Goal: Book appointment/travel/reservation

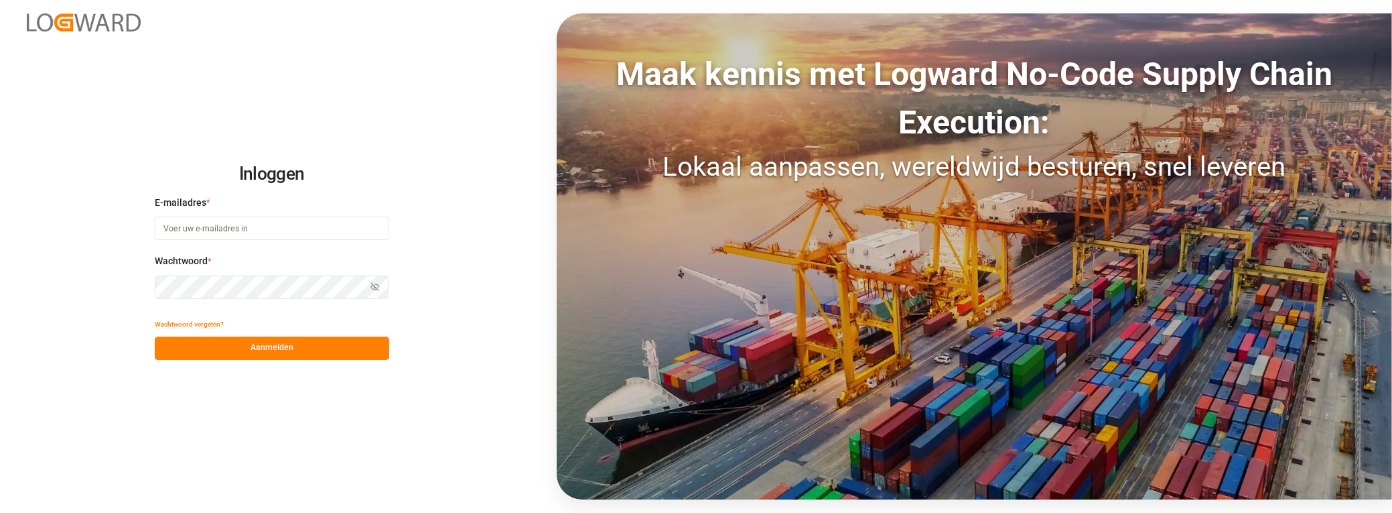
type input "[PERSON_NAME][EMAIL_ADDRESS][DOMAIN_NAME]"
click at [129, 281] on div "Inloggen E-mailadres * [PERSON_NAME][EMAIL_ADDRESS][DOMAIN_NAME] Wachtwoord * W…" at bounding box center [696, 256] width 1392 height 513
click at [437, 88] on div "Inloggen E-mailadres * [PERSON_NAME][EMAIL_ADDRESS][DOMAIN_NAME] Wachtwoord * W…" at bounding box center [696, 256] width 1392 height 513
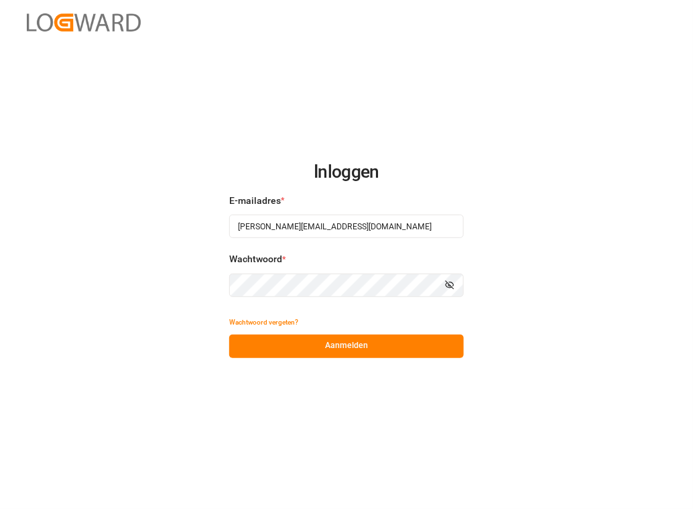
click at [214, 284] on div "Inloggen E-mailadres * [PERSON_NAME][EMAIL_ADDRESS][DOMAIN_NAME] Wachtwoord * W…" at bounding box center [346, 254] width 693 height 509
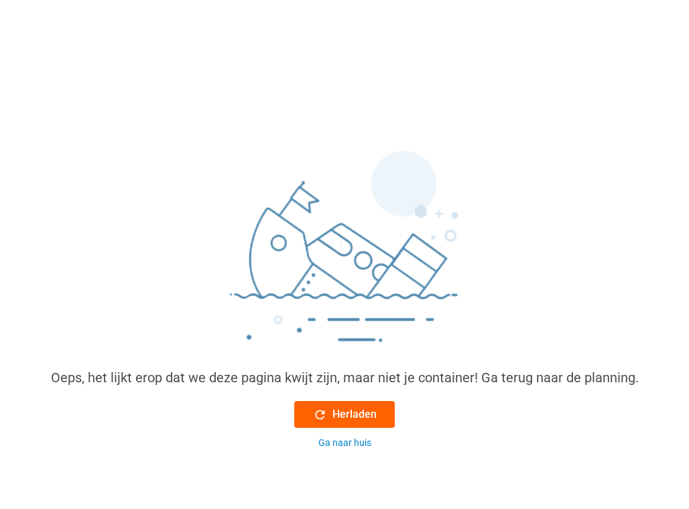
click at [338, 415] on font "Herladen" at bounding box center [354, 414] width 44 height 16
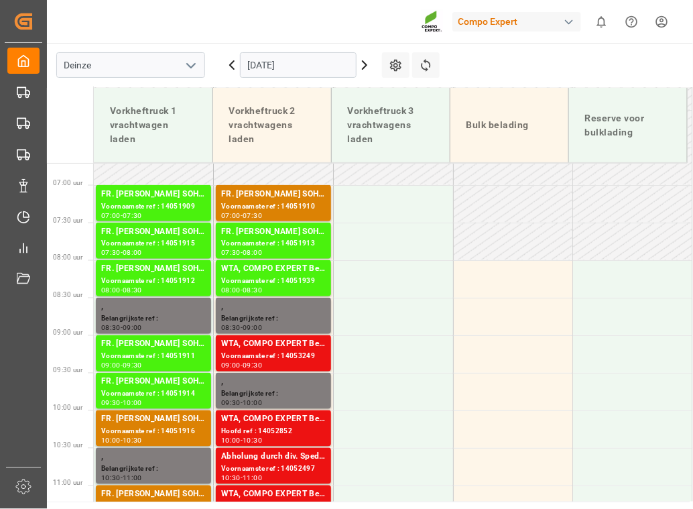
scroll to position [497, 0]
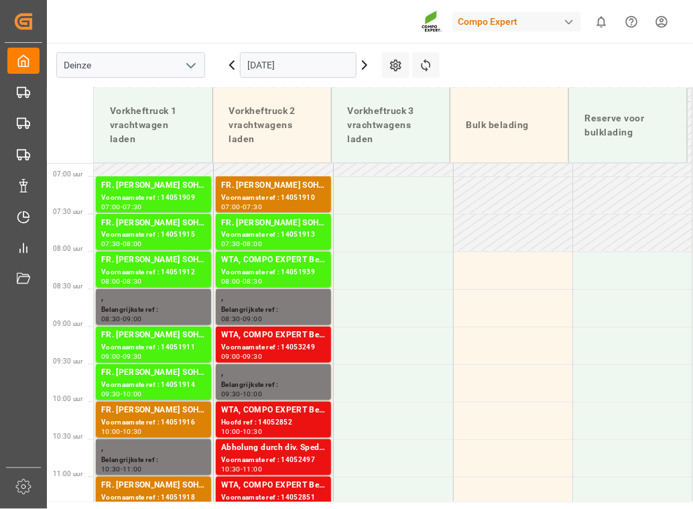
click at [364, 62] on icon at bounding box center [364, 65] width 4 height 8
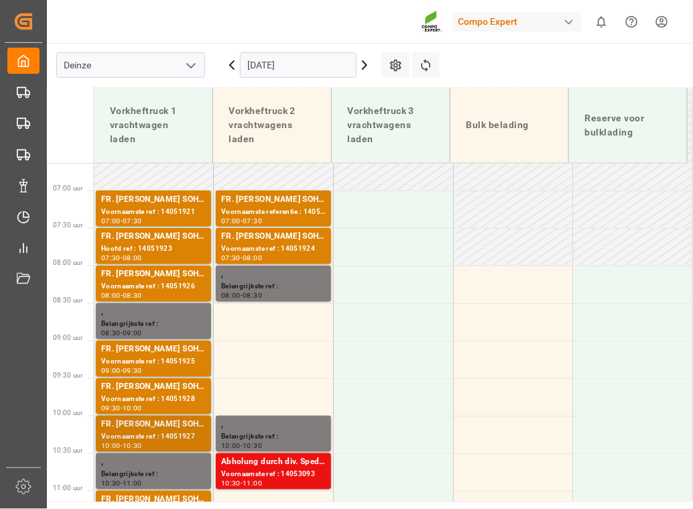
scroll to position [375, 0]
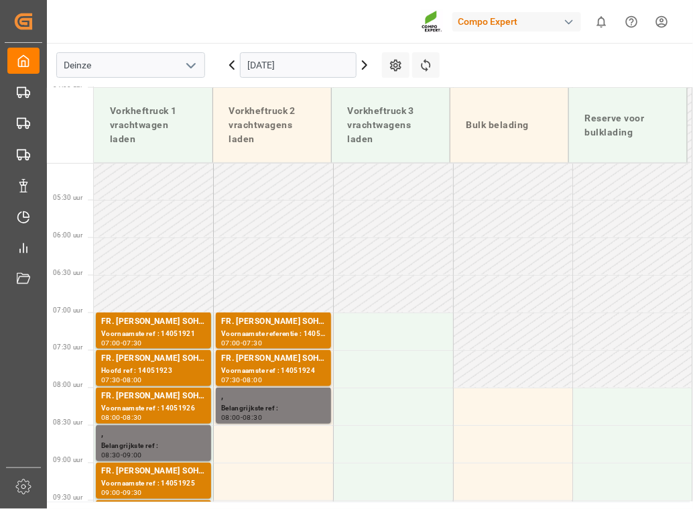
click at [361, 65] on icon at bounding box center [364, 65] width 16 height 16
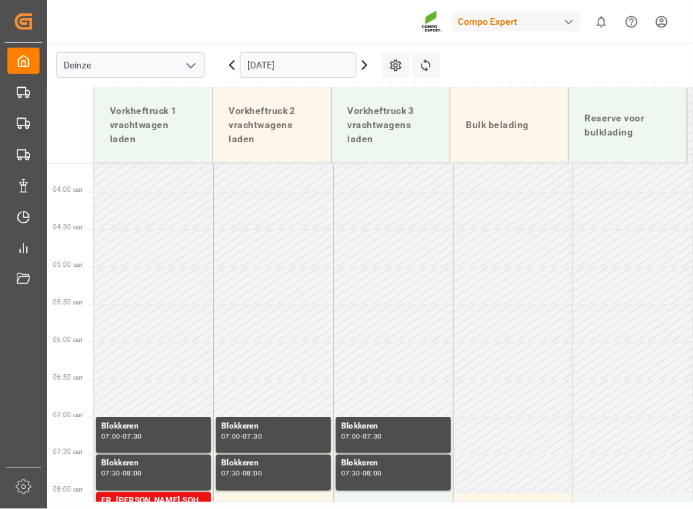
scroll to position [267, 0]
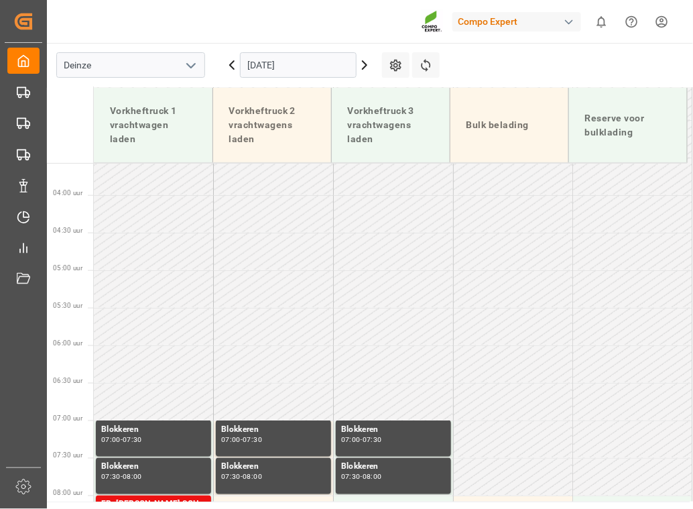
click at [364, 60] on icon at bounding box center [364, 65] width 16 height 16
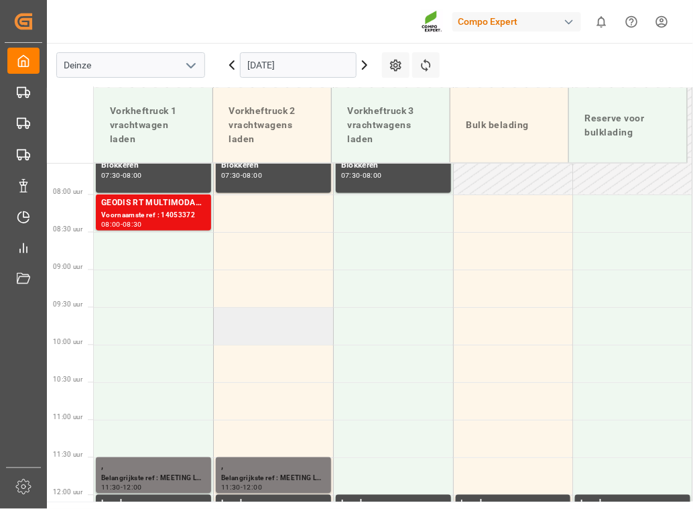
scroll to position [436, 0]
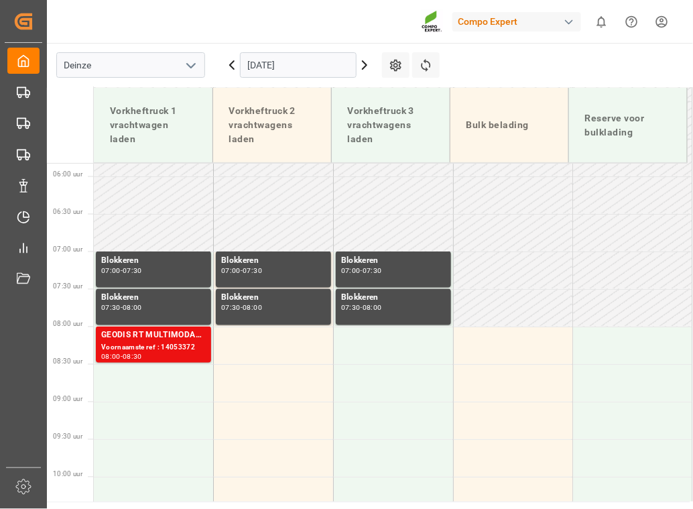
click at [227, 63] on icon at bounding box center [232, 65] width 16 height 16
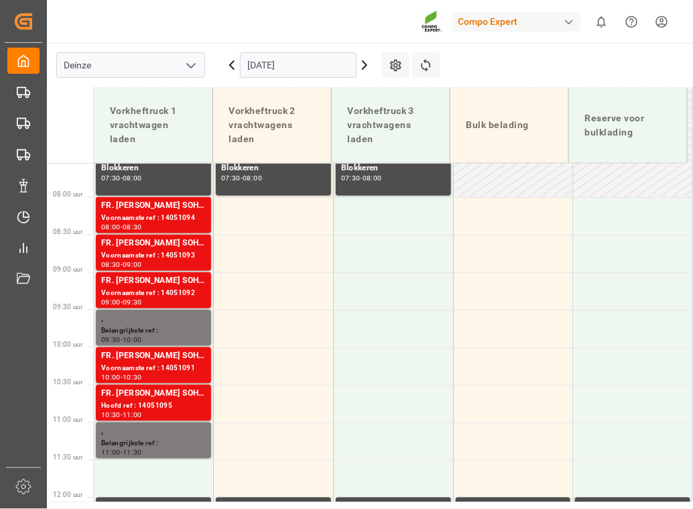
scroll to position [693, 0]
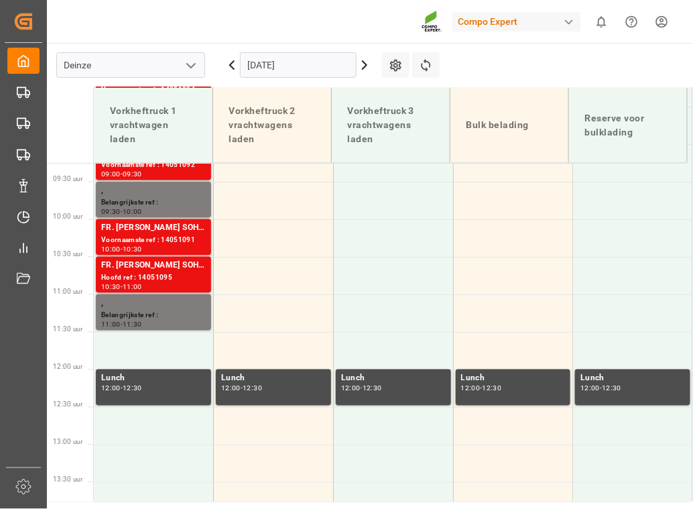
click at [227, 63] on icon at bounding box center [232, 65] width 16 height 16
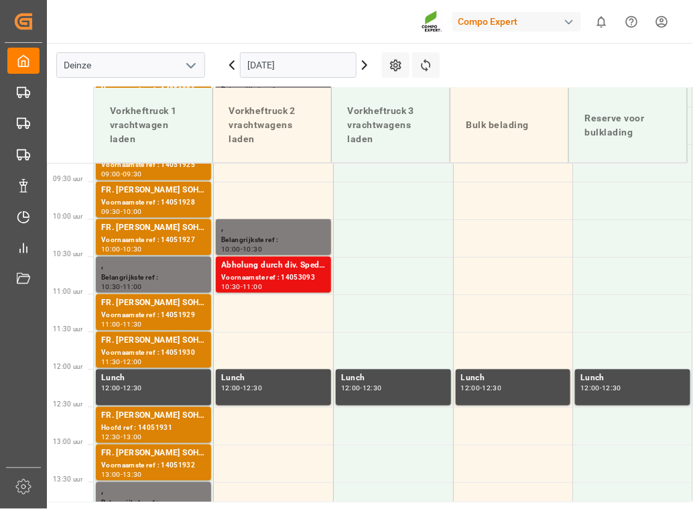
click at [222, 64] on div "[DATE]" at bounding box center [297, 65] width 167 height 44
click at [230, 63] on icon at bounding box center [232, 65] width 16 height 16
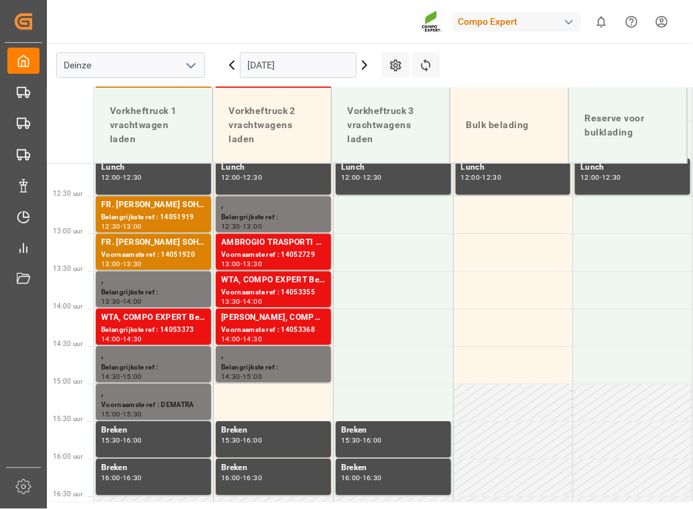
scroll to position [923, 0]
